Goal: Task Accomplishment & Management: Complete application form

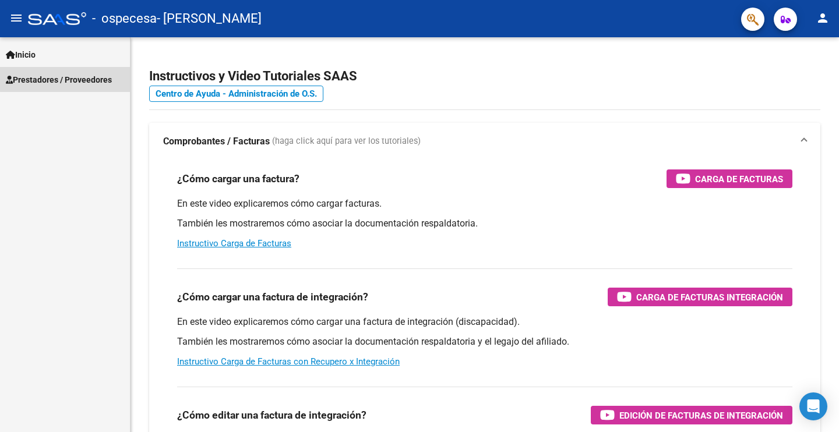
click at [69, 79] on span "Prestadores / Proveedores" at bounding box center [59, 79] width 106 height 13
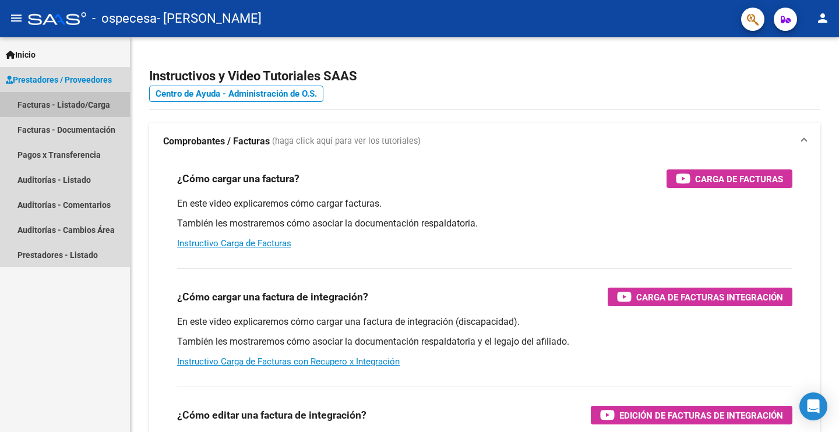
click at [76, 102] on link "Facturas - Listado/Carga" at bounding box center [65, 104] width 130 height 25
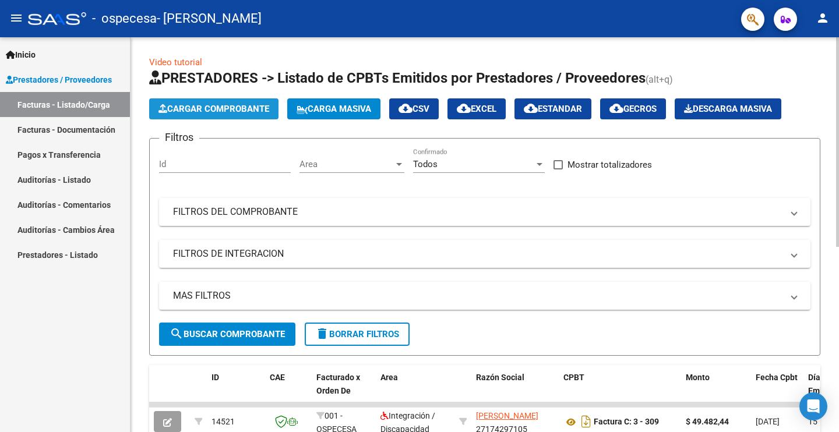
click at [239, 109] on span "Cargar Comprobante" at bounding box center [213, 109] width 111 height 10
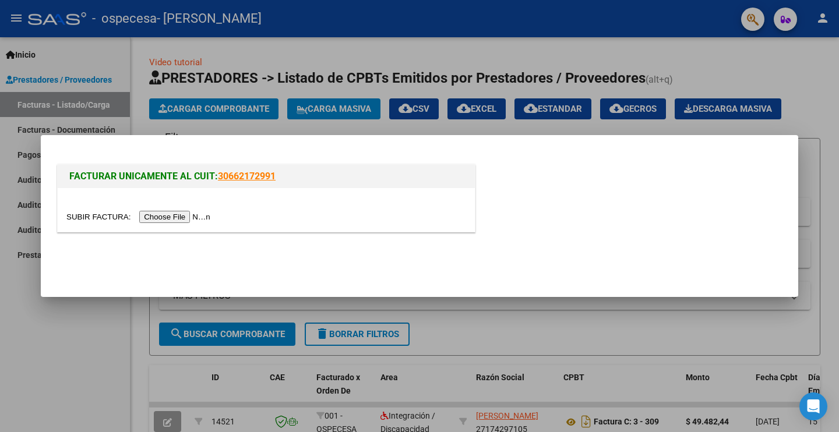
click at [214, 218] on input "file" at bounding box center [139, 217] width 147 height 12
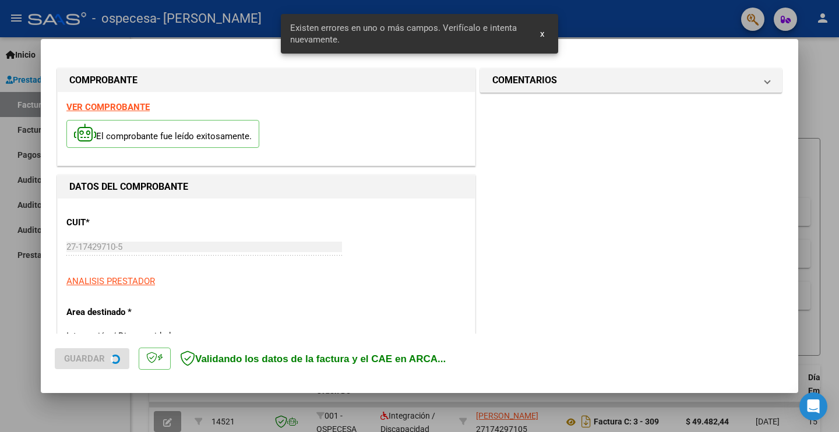
scroll to position [266, 0]
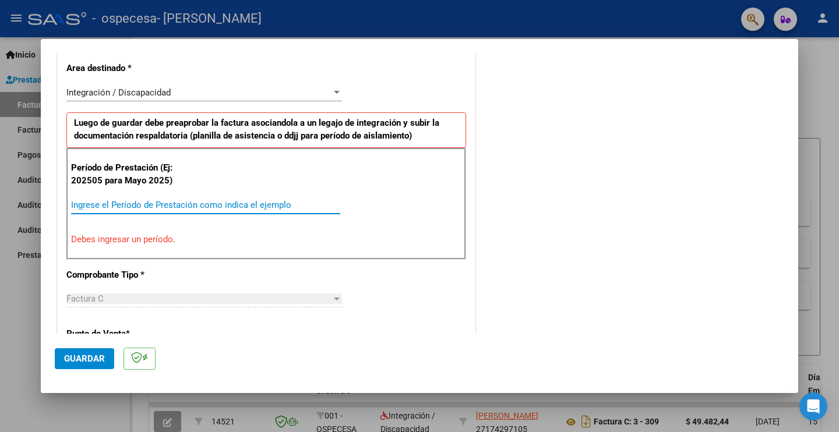
click at [91, 205] on input "Ingrese el Período de Prestación como indica el ejemplo" at bounding box center [205, 205] width 269 height 10
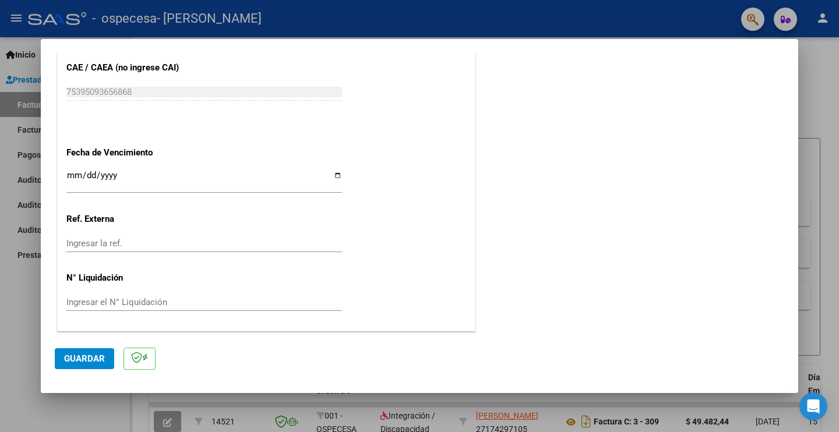
scroll to position [623, 0]
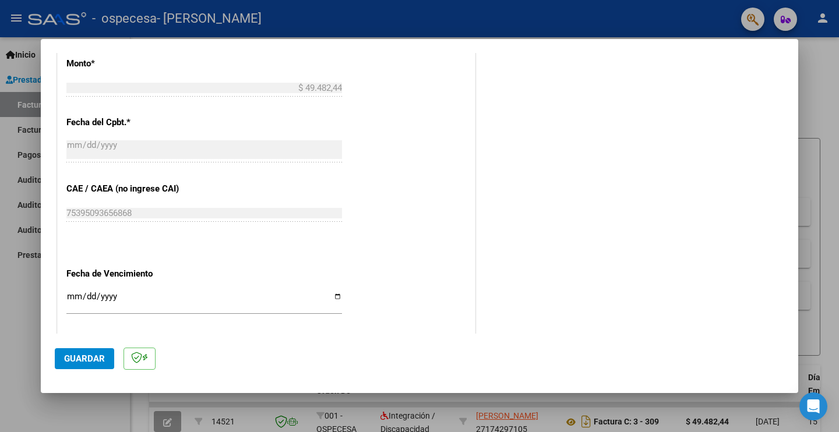
type input "202509"
click at [84, 299] on input "Ingresar la fecha" at bounding box center [203, 301] width 275 height 19
click at [77, 295] on input "Ingresar la fecha" at bounding box center [203, 301] width 275 height 19
click at [69, 292] on input "Ingresar la fecha" at bounding box center [203, 301] width 275 height 19
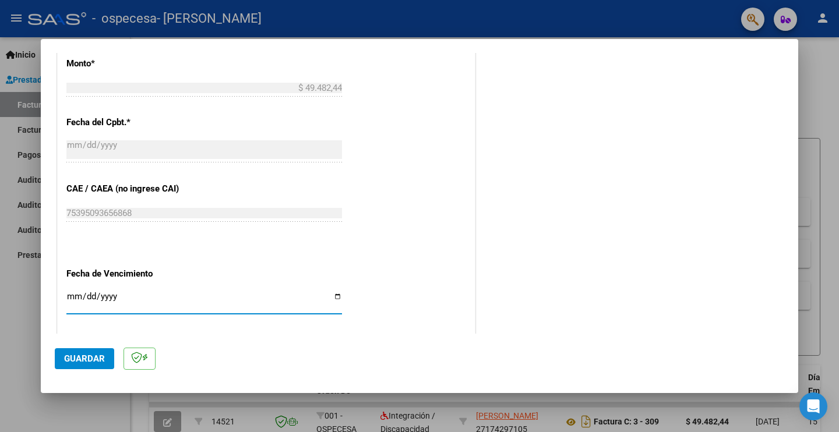
click at [332, 295] on input "Ingresar la fecha" at bounding box center [203, 301] width 275 height 19
type input "[DATE]"
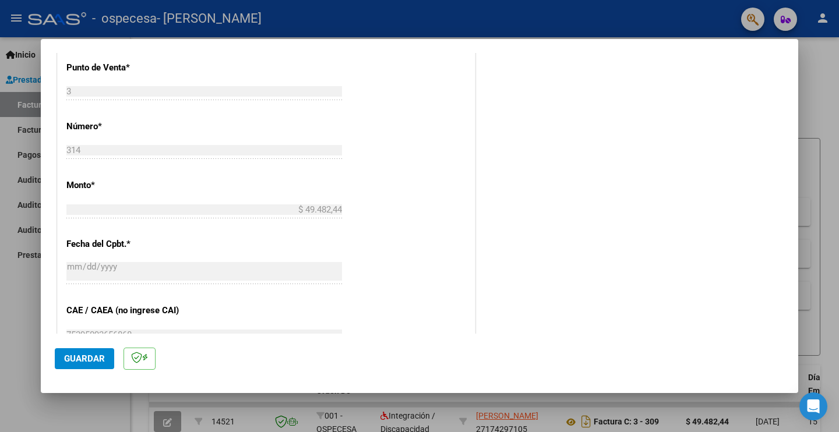
scroll to position [744, 0]
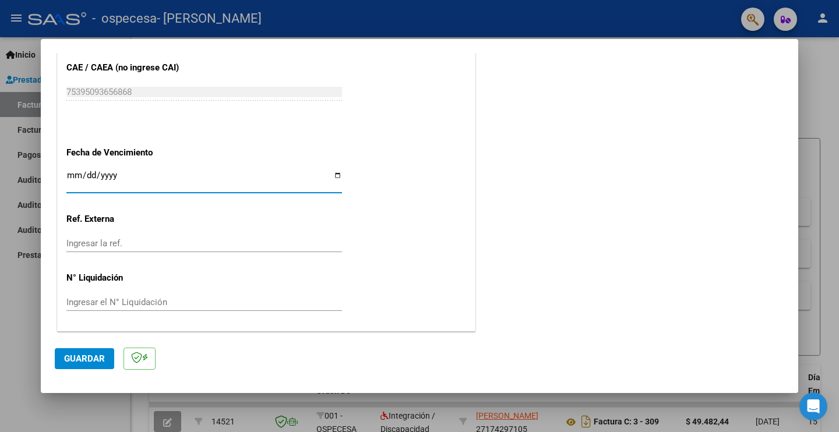
click at [109, 246] on input "Ingresar la ref." at bounding box center [203, 243] width 275 height 10
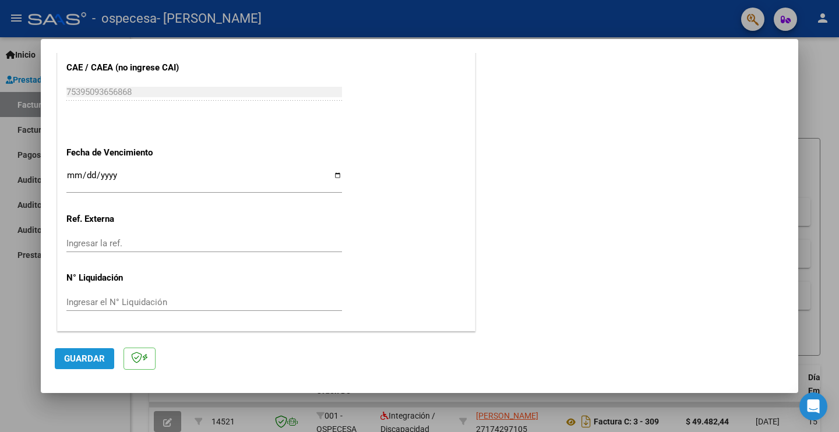
click at [92, 360] on span "Guardar" at bounding box center [84, 358] width 41 height 10
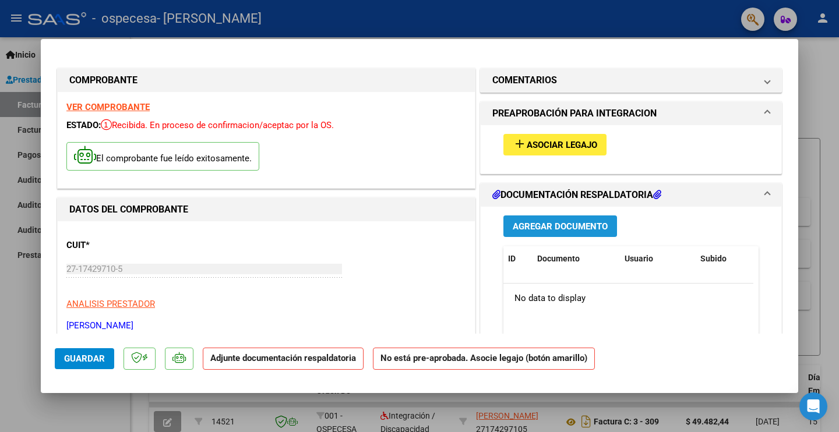
click at [570, 226] on span "Agregar Documento" at bounding box center [559, 226] width 95 height 10
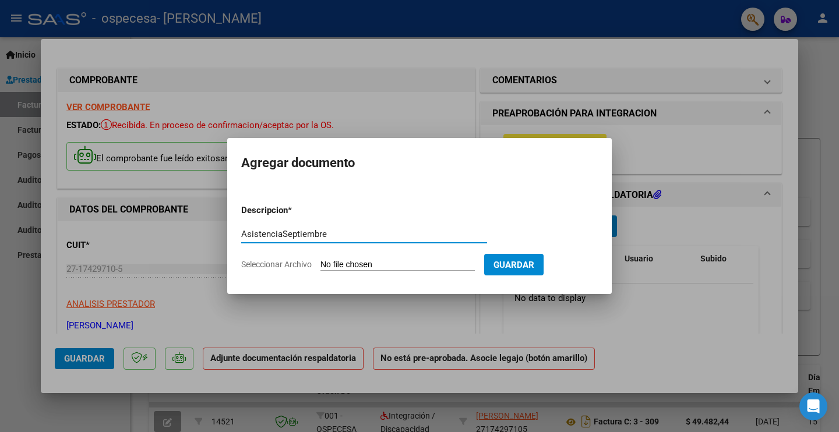
type input "AsistenciaSeptiembre"
click at [277, 260] on span "Seleccionar Archivo" at bounding box center [276, 264] width 70 height 9
click at [320, 260] on input "Seleccionar Archivo" at bounding box center [397, 265] width 154 height 11
type input "C:\fakepath\Septiembre Asistencia ZoeFerreyra.pdf"
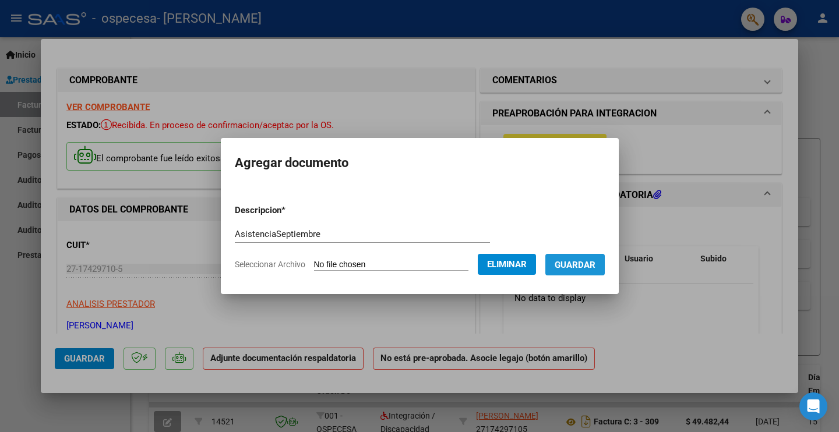
click at [589, 254] on button "Guardar" at bounding box center [574, 265] width 59 height 22
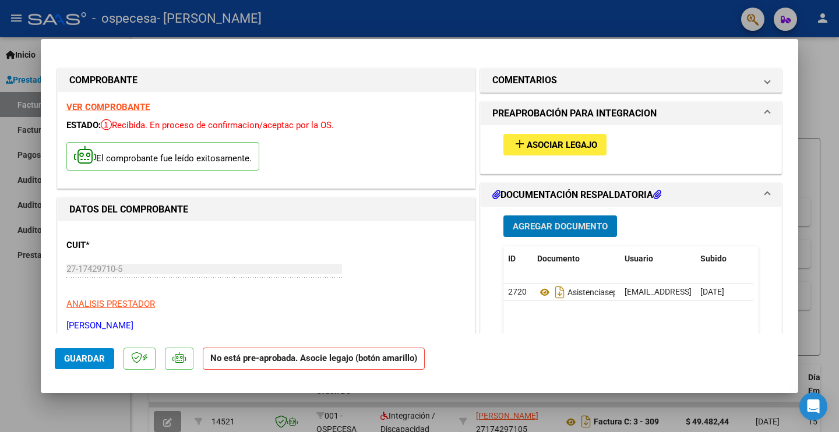
click at [85, 358] on span "Guardar" at bounding box center [84, 358] width 41 height 10
click at [565, 144] on span "Asociar Legajo" at bounding box center [561, 145] width 70 height 10
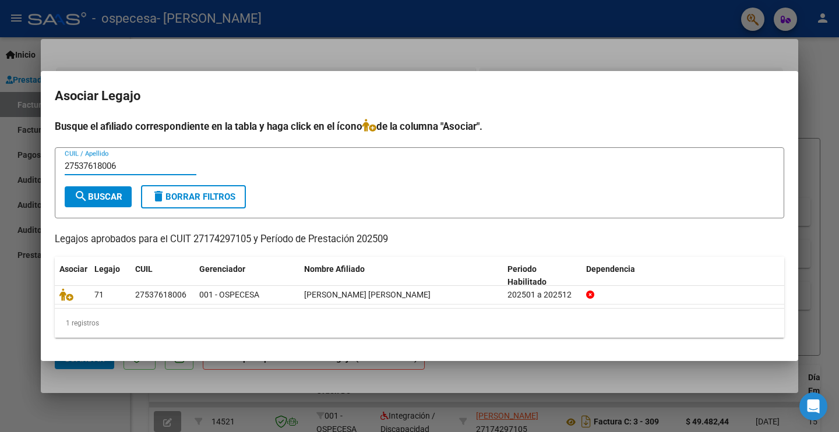
type input "27537618006"
click at [102, 198] on span "search Buscar" at bounding box center [98, 197] width 48 height 10
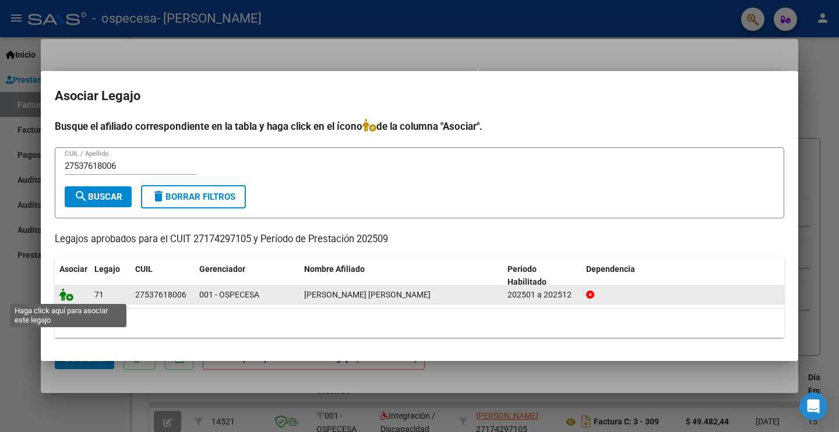
click at [68, 296] on icon at bounding box center [66, 294] width 14 height 13
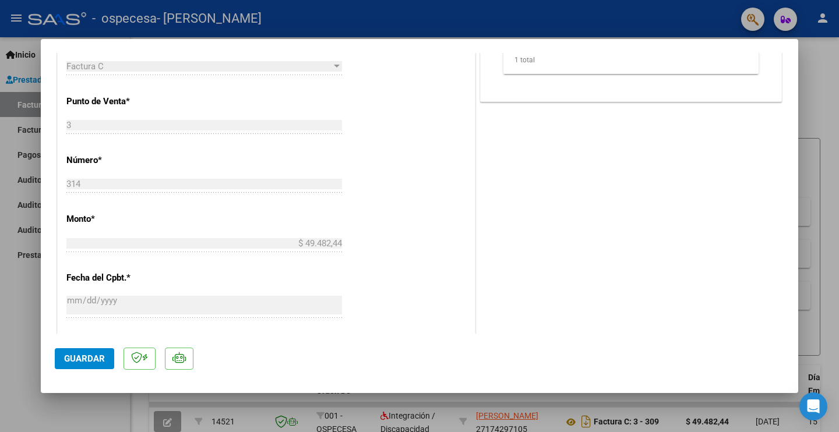
scroll to position [728, 0]
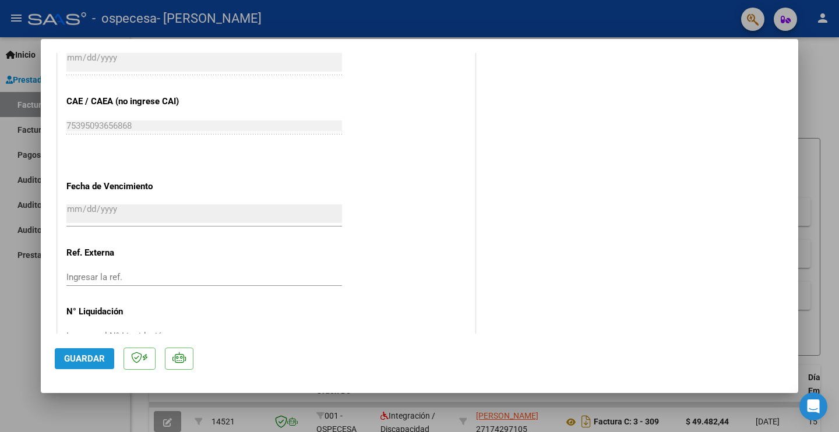
click at [69, 354] on span "Guardar" at bounding box center [84, 358] width 41 height 10
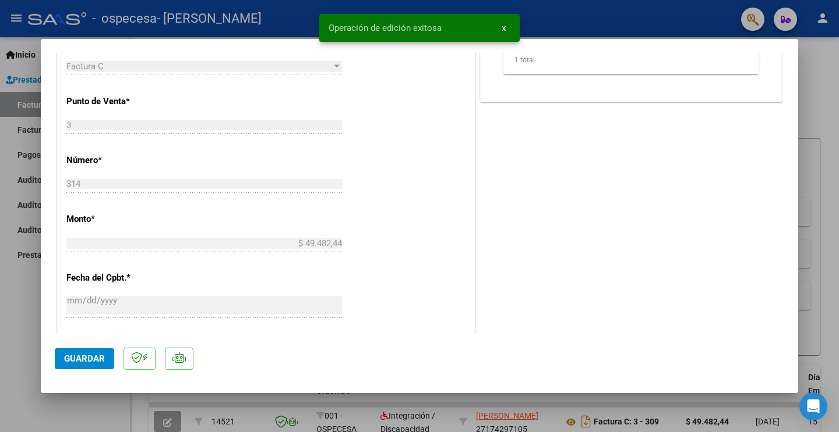
scroll to position [0, 0]
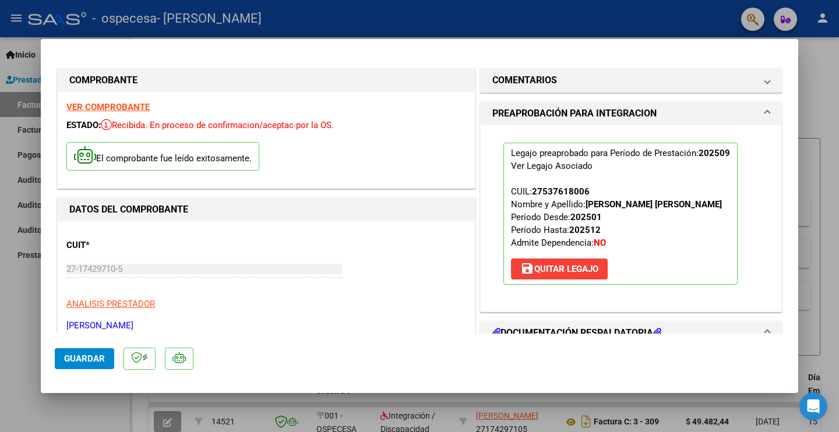
click at [358, 11] on div at bounding box center [419, 216] width 839 height 432
type input "$ 0,00"
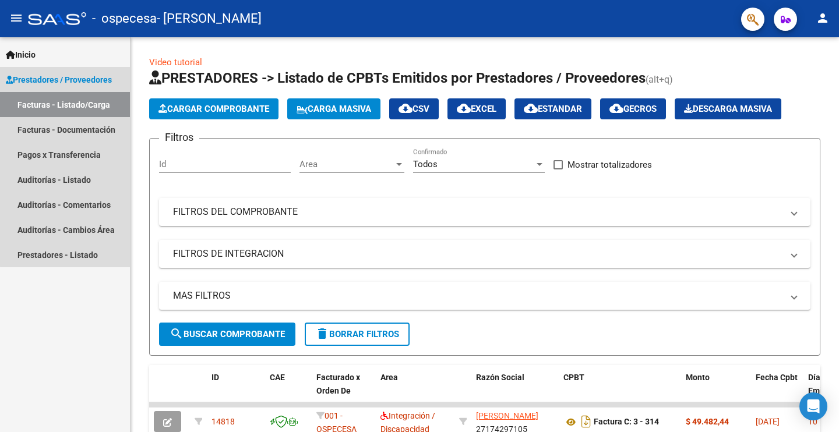
click at [73, 100] on link "Facturas - Listado/Carga" at bounding box center [65, 104] width 130 height 25
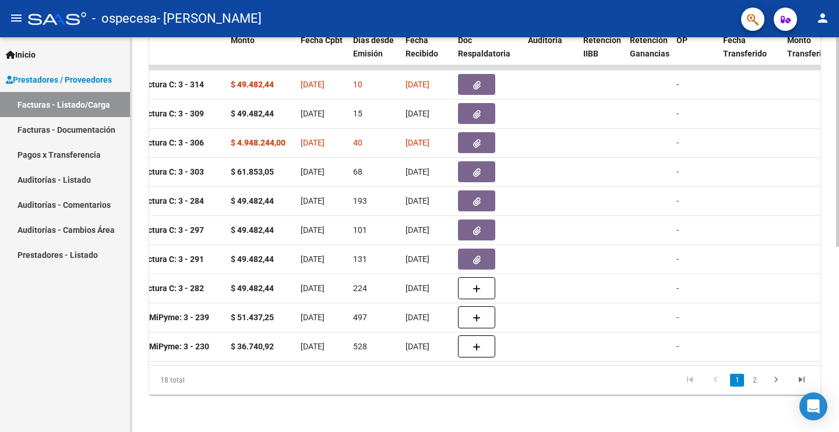
scroll to position [0, 246]
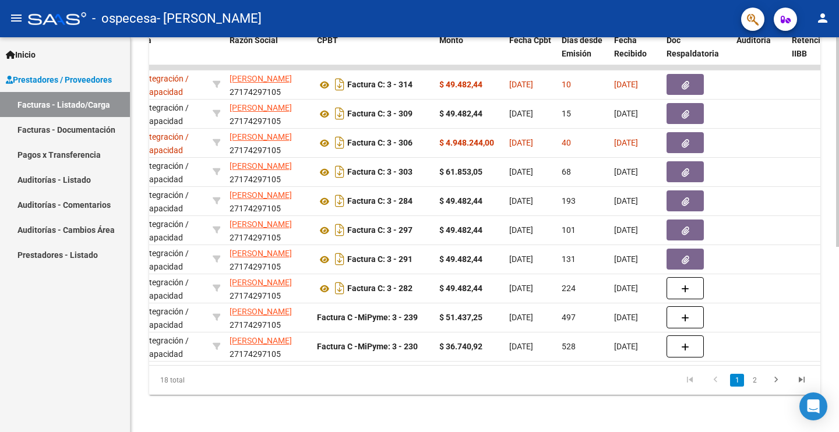
drag, startPoint x: 337, startPoint y: 366, endPoint x: 281, endPoint y: 360, distance: 56.3
click at [281, 360] on div "ID CAE Facturado x Orden De Area Razón Social CPBT Monto Fecha Cpbt Días desde …" at bounding box center [484, 211] width 671 height 367
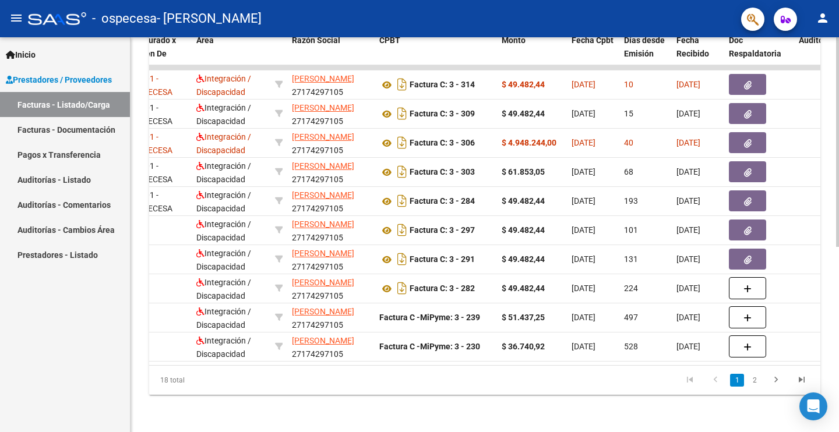
scroll to position [0, 260]
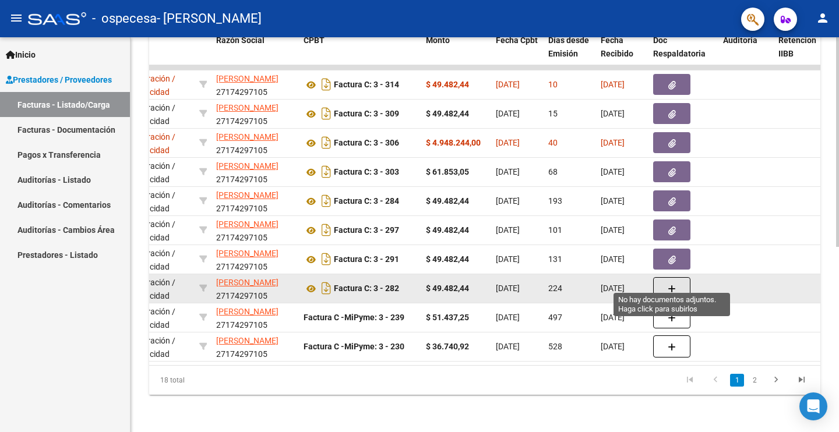
click at [677, 281] on button "button" at bounding box center [671, 288] width 37 height 22
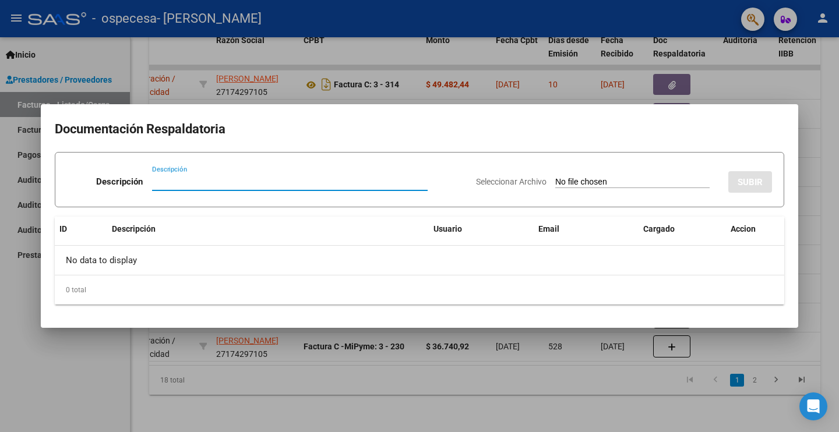
click at [813, 343] on div at bounding box center [419, 216] width 839 height 432
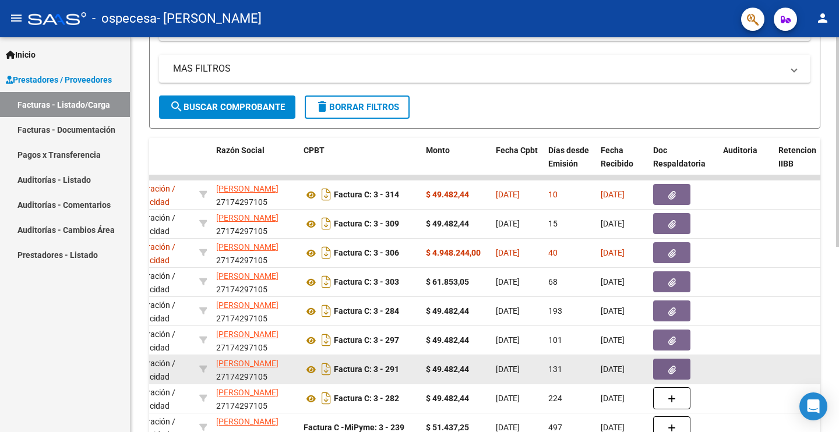
scroll to position [0, 0]
